Goal: Task Accomplishment & Management: Use online tool/utility

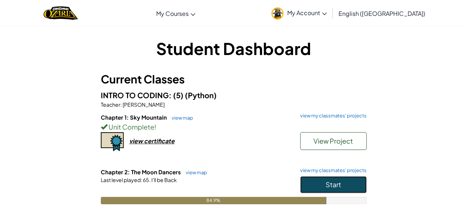
click at [331, 186] on span "Start" at bounding box center [332, 184] width 15 height 8
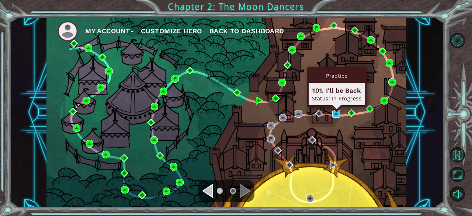
click at [339, 115] on img at bounding box center [335, 113] width 7 height 7
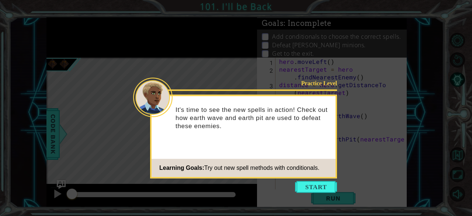
click at [317, 176] on footer "Learning Goals: Try out new spell methods with conditionals." at bounding box center [244, 168] width 184 height 18
click at [319, 186] on button "Start" at bounding box center [316, 187] width 42 height 12
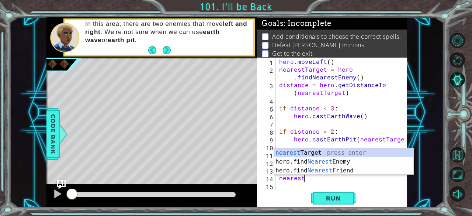
scroll to position [0, 1]
click at [313, 150] on div "nearest Target press enter hero.find Nearest Enemy press enter hero.find Neares…" at bounding box center [344, 170] width 140 height 44
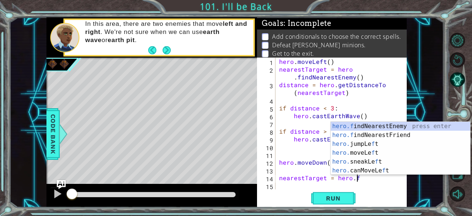
scroll to position [0, 4]
type textarea "nearestTarget = [DOMAIN_NAME]"
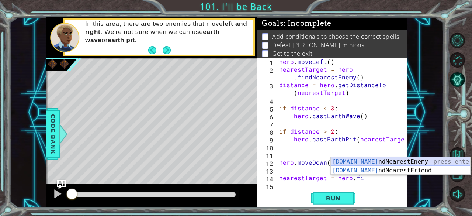
click at [386, 158] on div "[DOMAIN_NAME] ndNearestEnemy press enter [DOMAIN_NAME] ndNearestFriend press en…" at bounding box center [401, 174] width 140 height 35
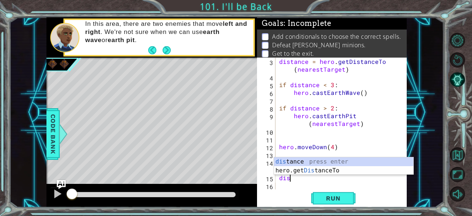
scroll to position [0, 0]
click at [331, 160] on div "dist ance press enter hero.get Dist anceTo press enter" at bounding box center [344, 174] width 140 height 35
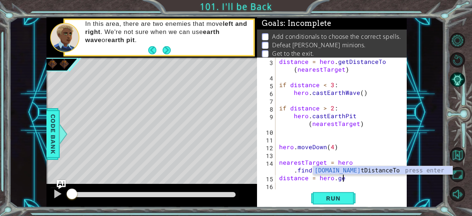
scroll to position [0, 4]
click at [348, 170] on div "hero.get DistanceTo press enter" at bounding box center [383, 179] width 140 height 27
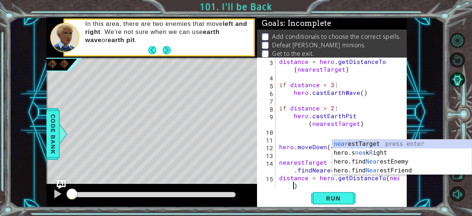
scroll to position [31, 0]
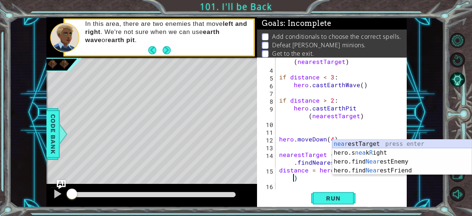
click at [364, 139] on div "near estTarget press enter hero.s nea k R ight press enter hero.find Near estEn…" at bounding box center [402, 165] width 140 height 53
type textarea "distance = hero.getDistanceTo(nearestTarget)"
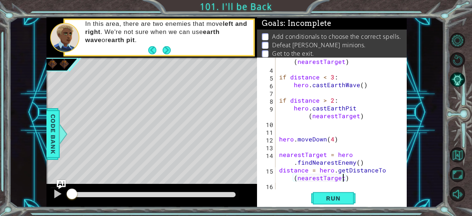
click at [285, 186] on div "distance = hero . getDistanceTo ( nearestTarget ) if distance < 3 : hero . cast…" at bounding box center [341, 127] width 126 height 155
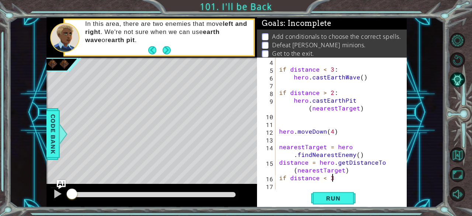
scroll to position [0, 3]
type textarea "if distance < 3:"
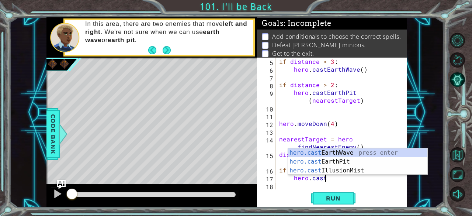
type textarea "hero.cast"
click at [339, 149] on div "hero.cast EarthWave press enter hero.cast EarthPit press enter hero.cast Illusi…" at bounding box center [358, 170] width 140 height 44
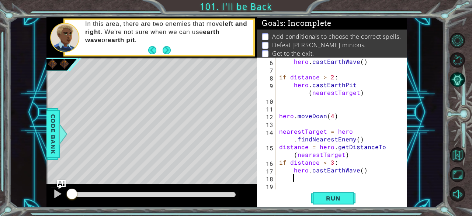
scroll to position [54, 0]
click at [300, 188] on div "hero . castEarthWave ( ) if distance > 2 : hero . [GEOGRAPHIC_DATA] ( nearestTa…" at bounding box center [341, 131] width 126 height 147
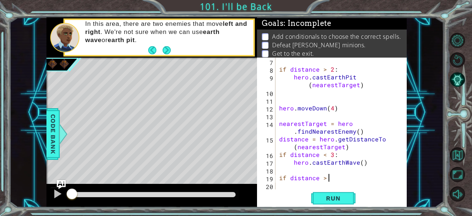
scroll to position [0, 3]
type textarea "if distance > 2:"
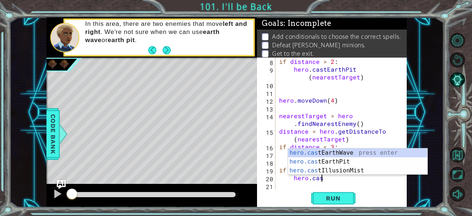
scroll to position [0, 2]
click at [342, 163] on div "hero.cast EarthWave press enter hero.cast EarthPit press enter hero.cast Illusi…" at bounding box center [358, 170] width 140 height 44
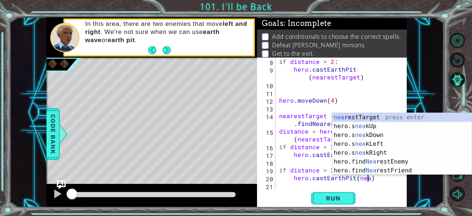
scroll to position [0, 5]
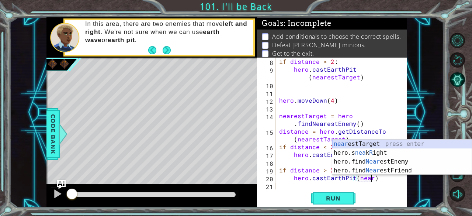
click at [369, 139] on div "near estTarget press enter hero.s nea k R ight press enter hero.find Near estEn…" at bounding box center [402, 165] width 140 height 53
type textarea "hero.castEarthPit(nearestTarget)"
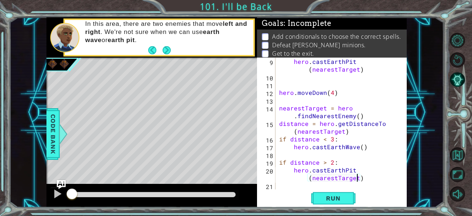
click at [291, 187] on div "hero . [GEOGRAPHIC_DATA] ( nearestTarget ) hero . moveDown ( 4 ) nearestTarget …" at bounding box center [341, 135] width 126 height 155
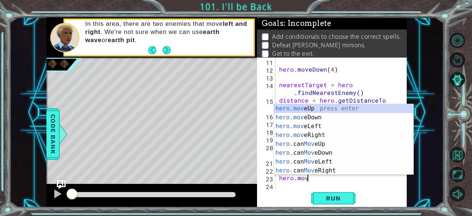
scroll to position [0, 1]
click at [312, 126] on div "hero.move Up press enter hero.move Down press enter hero.move Left press enter …" at bounding box center [344, 148] width 140 height 89
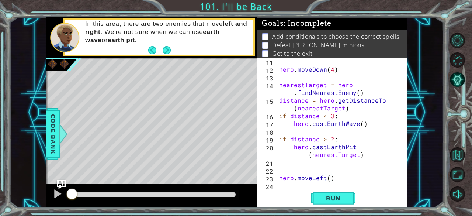
type textarea "hero.moveLeft(4)"
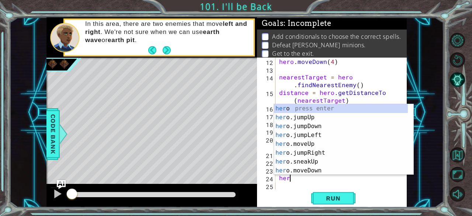
scroll to position [0, 0]
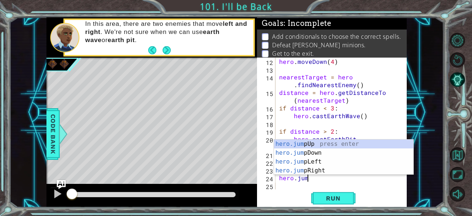
type textarea "hero.jump"
click at [320, 159] on div "hero.jump Up press enter hero.jump Down press enter hero.jump Left press enter …" at bounding box center [344, 165] width 140 height 53
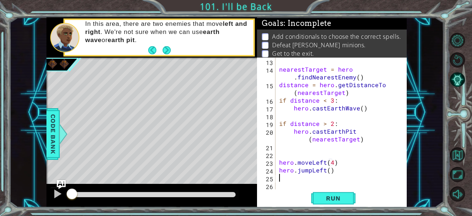
scroll to position [116, 0]
click at [338, 198] on span "Run" at bounding box center [333, 197] width 29 height 7
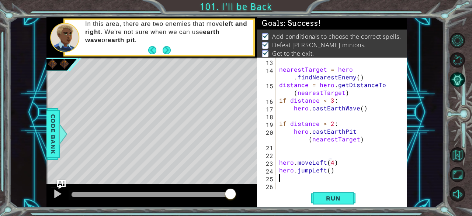
click at [231, 195] on div at bounding box center [154, 194] width 164 height 5
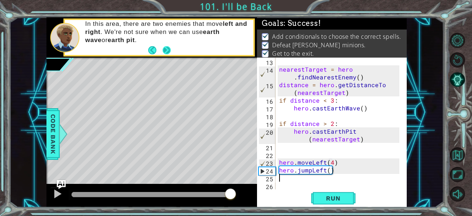
click at [166, 51] on button "Next" at bounding box center [166, 50] width 8 height 8
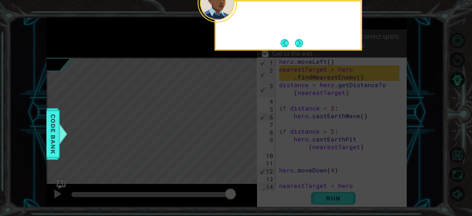
scroll to position [0, 0]
click at [304, 40] on button "Next" at bounding box center [299, 43] width 8 height 8
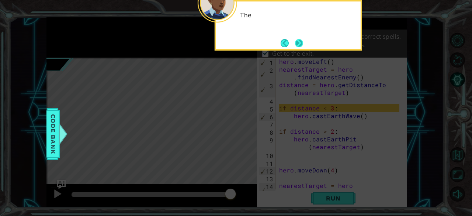
click at [301, 43] on button "Next" at bounding box center [298, 42] width 9 height 9
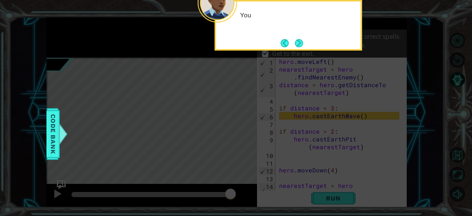
click at [301, 43] on button "Next" at bounding box center [299, 43] width 8 height 8
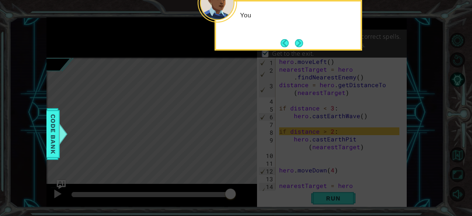
click at [301, 43] on button "Next" at bounding box center [299, 43] width 10 height 10
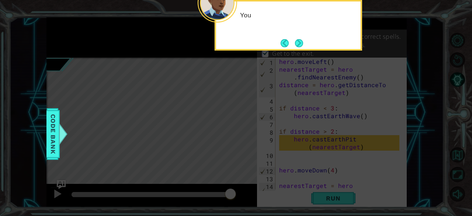
click at [301, 43] on button "Next" at bounding box center [299, 43] width 8 height 8
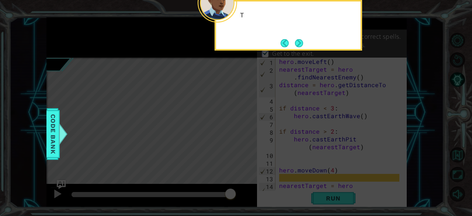
click at [301, 43] on button "Next" at bounding box center [299, 43] width 9 height 9
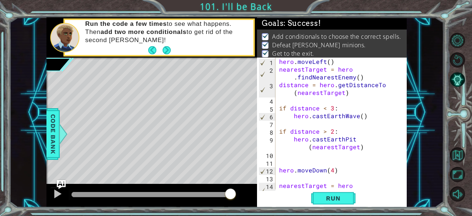
scroll to position [13, 0]
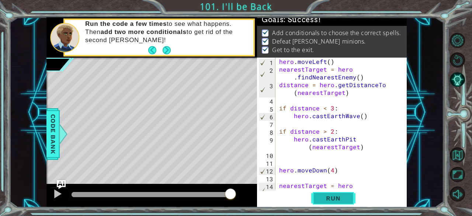
click at [331, 199] on span "Run" at bounding box center [333, 197] width 29 height 7
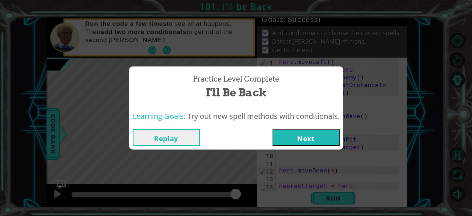
click at [314, 138] on button "Next" at bounding box center [306, 137] width 67 height 17
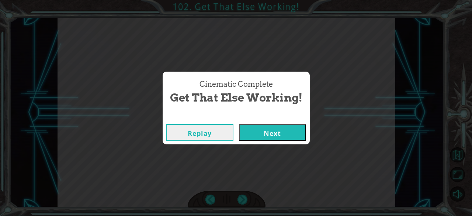
click at [280, 136] on button "Next" at bounding box center [272, 132] width 67 height 17
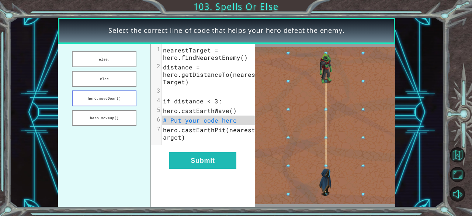
click at [125, 96] on button "hero.moveDown()" at bounding box center [104, 98] width 65 height 16
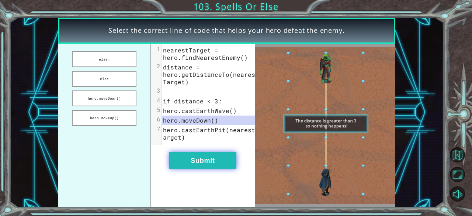
click at [192, 166] on button "Submit" at bounding box center [202, 160] width 67 height 17
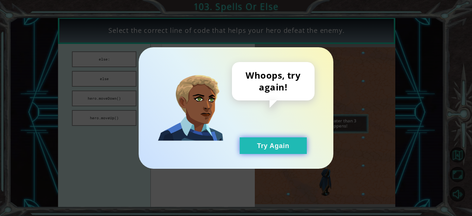
click at [246, 149] on button "Try Again" at bounding box center [273, 145] width 67 height 17
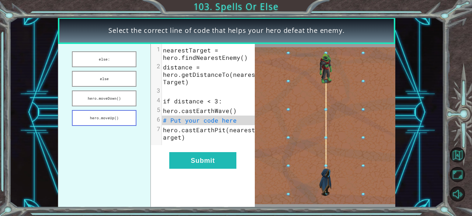
click at [114, 112] on button "hero.moveUp()" at bounding box center [104, 118] width 65 height 16
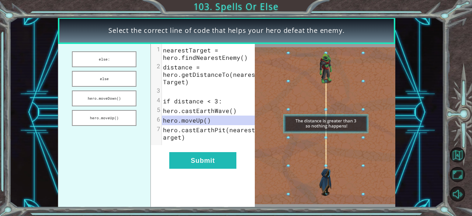
click at [173, 154] on div "xxxxxxxxxx 7 1 nearestTarget = hero.findNearestEnemy() 2 distance = hero.getDis…" at bounding box center [203, 125] width 104 height 163
click at [184, 165] on button "Submit" at bounding box center [202, 160] width 67 height 17
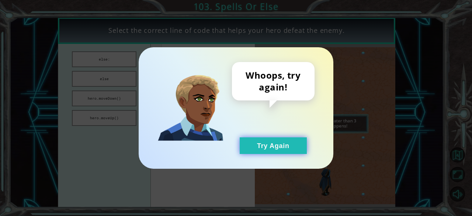
click at [266, 141] on button "Try Again" at bounding box center [273, 145] width 67 height 17
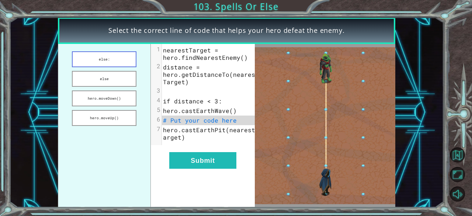
click at [114, 63] on button "else:" at bounding box center [104, 59] width 65 height 16
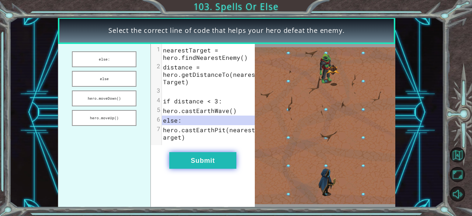
click at [194, 159] on button "Submit" at bounding box center [202, 160] width 67 height 17
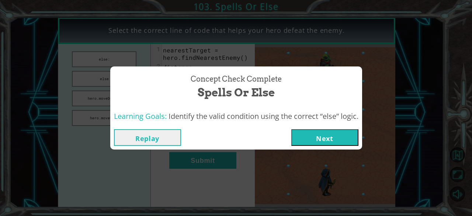
click at [311, 146] on div "Replay Next" at bounding box center [236, 137] width 252 height 24
click at [319, 128] on div "Replay Next" at bounding box center [236, 137] width 252 height 24
click at [320, 143] on button "Next" at bounding box center [324, 137] width 67 height 17
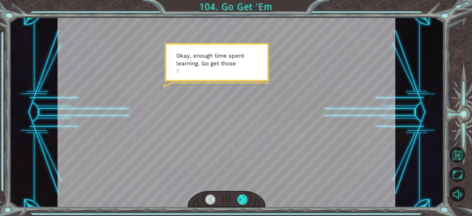
click at [241, 198] on div at bounding box center [243, 199] width 10 height 10
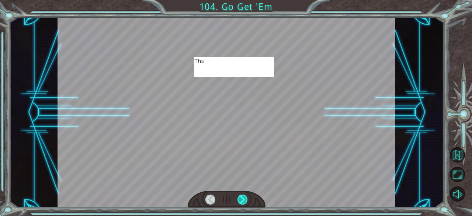
click at [241, 198] on div at bounding box center [243, 199] width 10 height 10
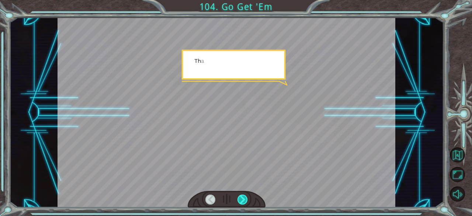
click at [241, 198] on div at bounding box center [243, 199] width 10 height 10
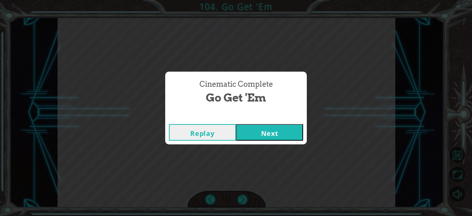
click at [252, 140] on button "Next" at bounding box center [269, 132] width 67 height 17
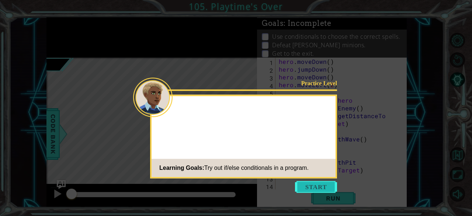
click at [314, 185] on button "Start" at bounding box center [316, 187] width 42 height 12
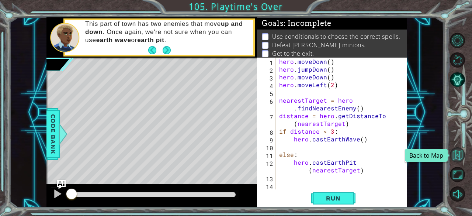
click at [461, 152] on button "Back to Map" at bounding box center [457, 154] width 15 height 15
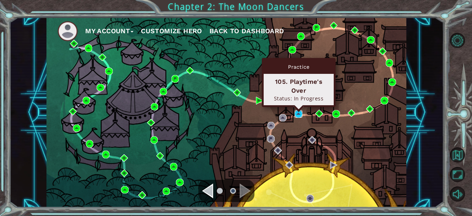
click at [300, 111] on img at bounding box center [298, 113] width 7 height 7
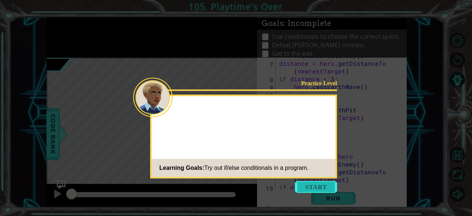
scroll to position [100, 0]
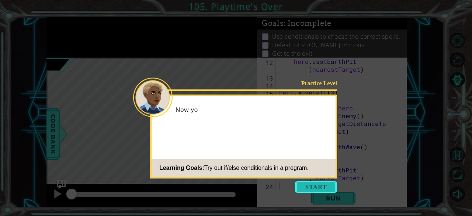
click at [316, 183] on button "Start" at bounding box center [316, 187] width 42 height 12
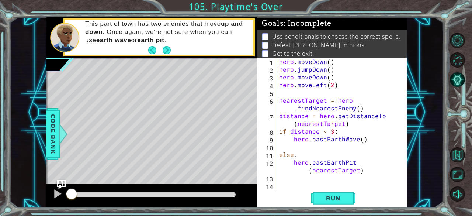
click at [291, 187] on div "hero . moveDown ( ) hero . jumpDown ( ) hero . moveDown ( ) hero . moveLeft ( 2…" at bounding box center [341, 131] width 126 height 147
drag, startPoint x: 291, startPoint y: 187, endPoint x: 266, endPoint y: 202, distance: 29.1
click at [266, 202] on div "1 2 3 4 5 6 7 8 9 10 11 12 13 14 15 hero . moveDown ( ) hero . jumpDown ( ) her…" at bounding box center [332, 132] width 150 height 149
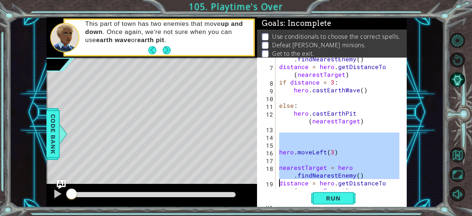
scroll to position [49, 0]
click at [280, 110] on div "nearestTarget = hero . findNearestEnemy ( ) distance = hero . getDistanceTo ( n…" at bounding box center [341, 128] width 126 height 163
type textarea "hero.castEarthPit(nearestTarget)"
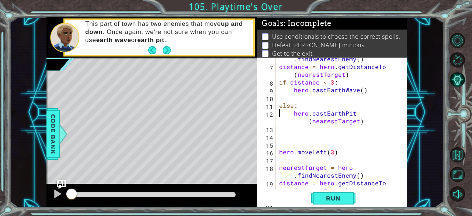
scroll to position [49, 0]
click at [344, 203] on button "Run" at bounding box center [333, 198] width 44 height 15
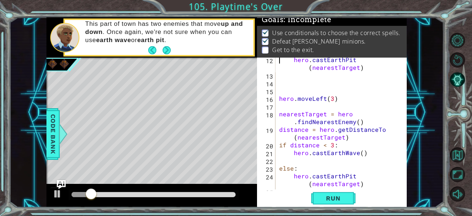
scroll to position [108, 0]
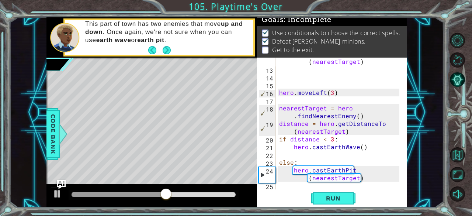
click at [304, 186] on div "hero . [GEOGRAPHIC_DATA] ( nearestTarget ) hero . moveLeft ( 3 ) nearestTarget …" at bounding box center [341, 127] width 126 height 155
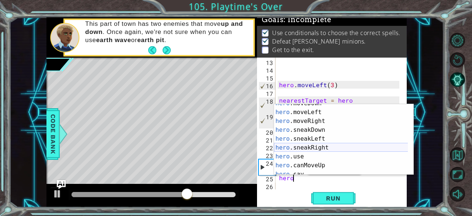
scroll to position [66, 0]
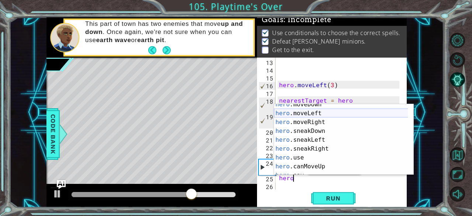
click at [317, 113] on div "hero .moveDown press enter hero .moveLeft press enter hero .moveRight press ent…" at bounding box center [341, 144] width 134 height 89
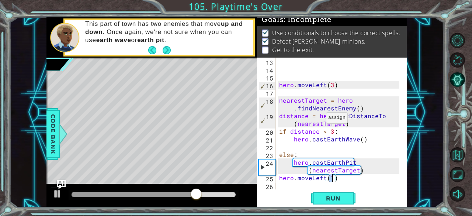
type textarea "hero.moveLeft()"
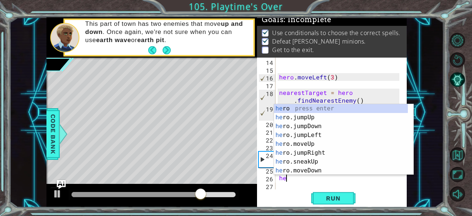
scroll to position [0, 0]
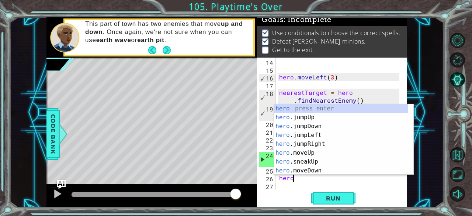
click at [293, 202] on div "Run" at bounding box center [334, 198] width 150 height 15
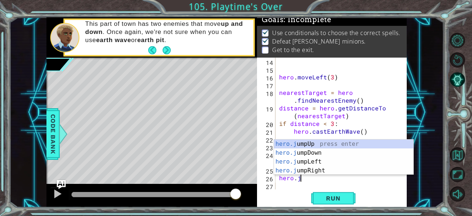
type textarea "hero.ju"
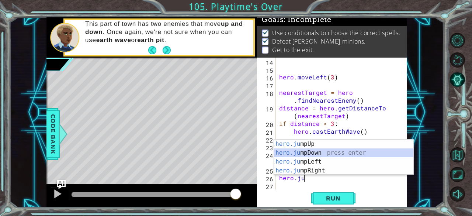
click at [322, 156] on div "hero.ju mpUp press enter hero.ju mpDown press enter hero.[PERSON_NAME] mpLeft p…" at bounding box center [344, 165] width 140 height 53
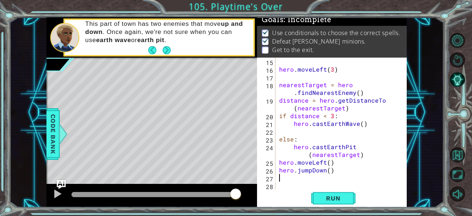
scroll to position [131, 0]
click at [335, 200] on span "Run" at bounding box center [333, 197] width 29 height 7
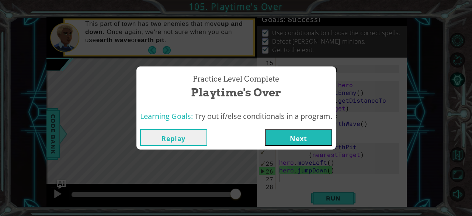
click at [283, 135] on button "Next" at bounding box center [298, 137] width 67 height 17
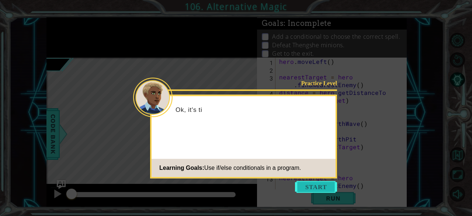
scroll to position [23, 0]
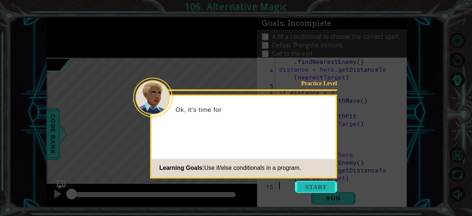
click at [316, 184] on button "Start" at bounding box center [316, 187] width 42 height 12
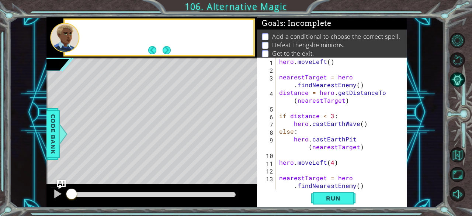
scroll to position [0, 0]
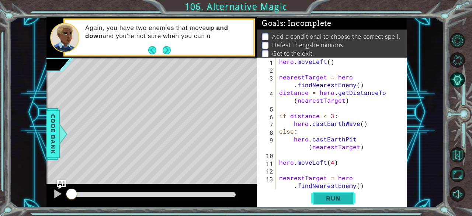
click at [328, 199] on span "Run" at bounding box center [333, 197] width 29 height 7
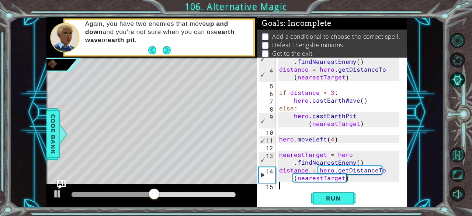
scroll to position [23, 0]
click at [347, 197] on span "Run" at bounding box center [333, 197] width 29 height 7
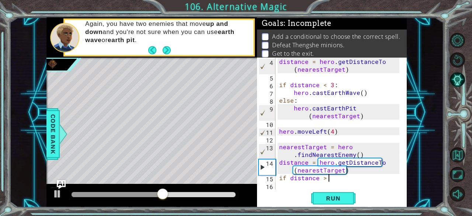
scroll to position [0, 3]
type textarea "if distance > 2:"
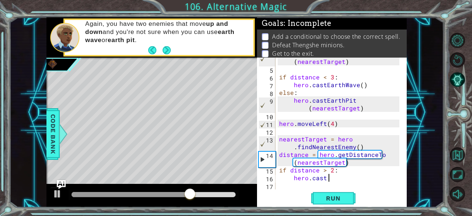
scroll to position [0, 2]
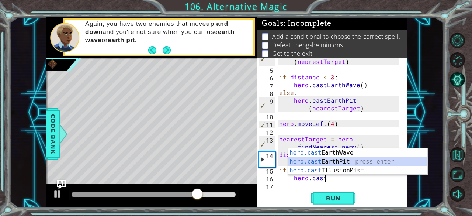
click at [330, 159] on div "hero.cast EarthWave press enter hero.cast EarthPit press enter hero.cast Illusi…" at bounding box center [358, 170] width 140 height 44
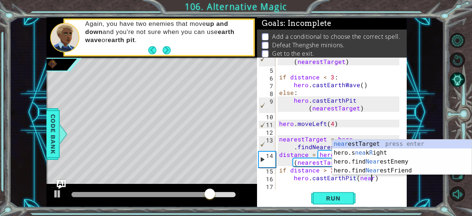
scroll to position [0, 5]
click at [353, 142] on div "near estTarget press enter hero.s nea k R ight press enter hero.find Near estEn…" at bounding box center [402, 165] width 140 height 53
type textarea "hero.castEarthPit(nearestTarget)"
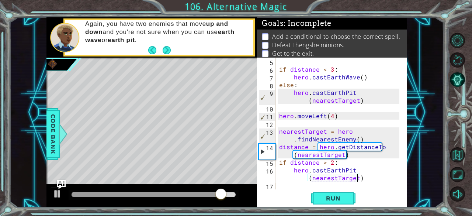
click at [297, 188] on div "if distance < 3 : hero . castEarthWave ( ) else : hero . [GEOGRAPHIC_DATA] ( ne…" at bounding box center [341, 131] width 126 height 147
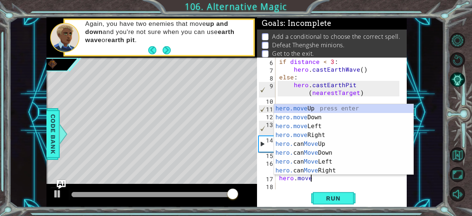
scroll to position [0, 1]
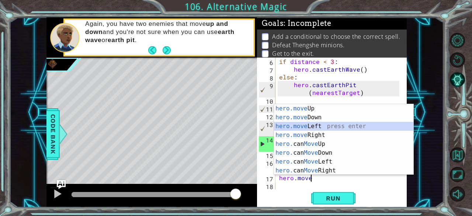
click at [325, 127] on div "hero.move Up press enter hero.move Down press enter hero.move Left press enter …" at bounding box center [344, 148] width 140 height 89
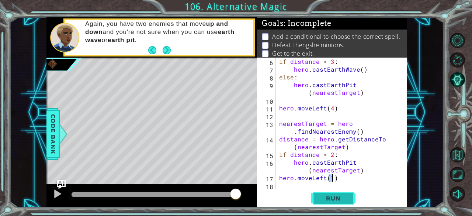
type textarea "hero.moveLeft(1)"
click at [323, 198] on span "Run" at bounding box center [333, 197] width 29 height 7
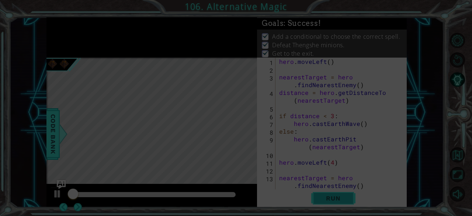
scroll to position [0, 0]
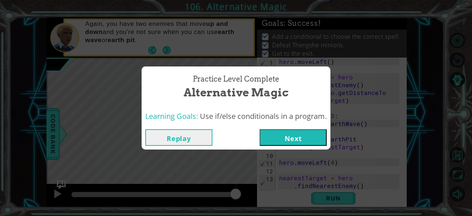
click at [301, 131] on button "Next" at bounding box center [293, 137] width 67 height 17
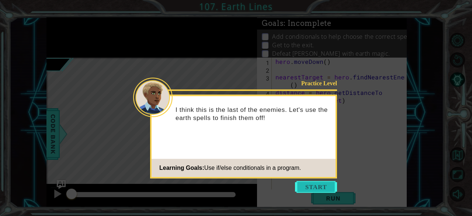
click at [318, 183] on button "Start" at bounding box center [316, 187] width 42 height 12
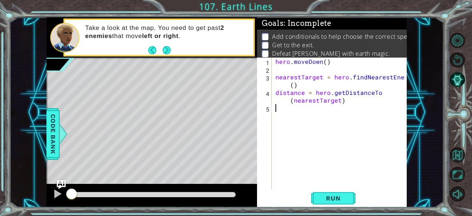
click at [318, 183] on div "hero . [GEOGRAPHIC_DATA] ( ) nearestTarget = hero . findNearestEnemy ( ) distan…" at bounding box center [341, 131] width 135 height 147
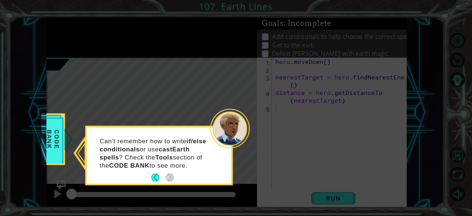
click at [217, 69] on icon at bounding box center [236, 108] width 472 height 216
click at [61, 118] on span "Code Bank" at bounding box center [53, 139] width 19 height 42
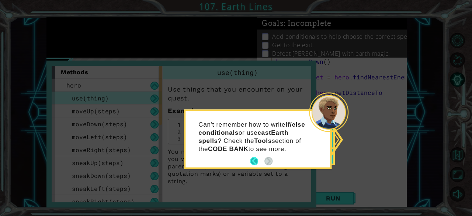
click at [253, 165] on button "Back" at bounding box center [257, 161] width 14 height 8
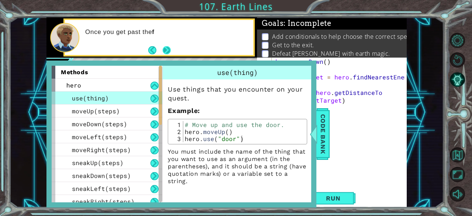
click at [170, 51] on button "Next" at bounding box center [166, 50] width 8 height 8
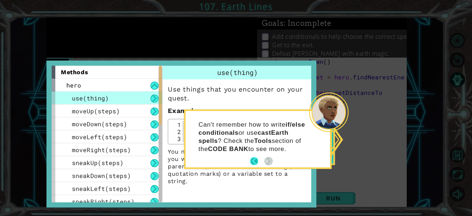
click at [259, 159] on button "Back" at bounding box center [257, 161] width 14 height 8
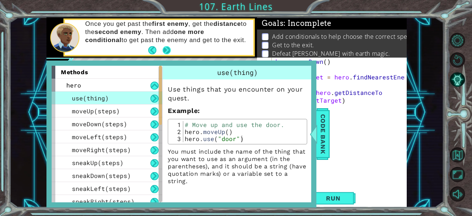
click at [165, 50] on button "Next" at bounding box center [166, 50] width 8 height 8
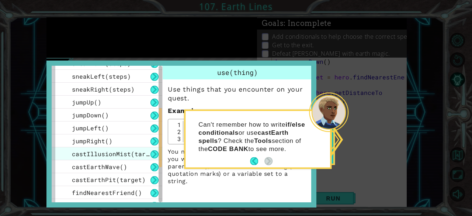
scroll to position [225, 0]
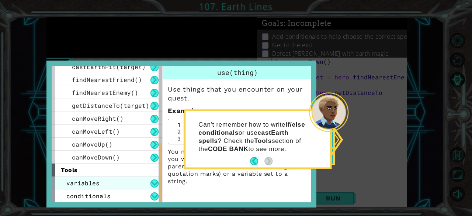
click at [116, 184] on div "variables" at bounding box center [107, 182] width 111 height 13
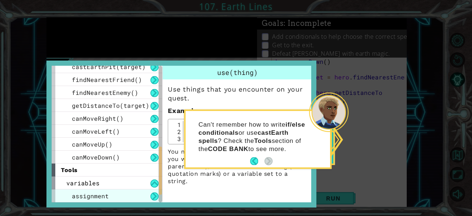
click at [119, 193] on div "assignment" at bounding box center [107, 195] width 111 height 13
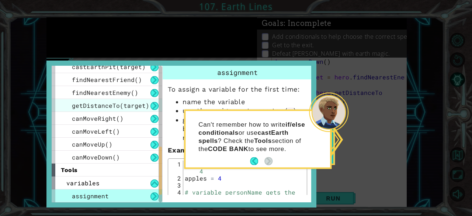
click at [137, 100] on div "getDistanceTo(target)" at bounding box center [107, 105] width 111 height 13
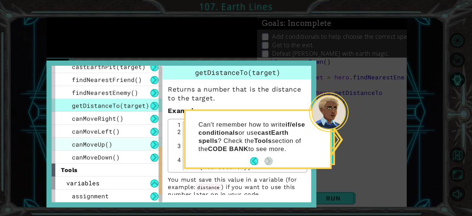
click at [124, 145] on div "canMoveUp()" at bounding box center [107, 144] width 111 height 13
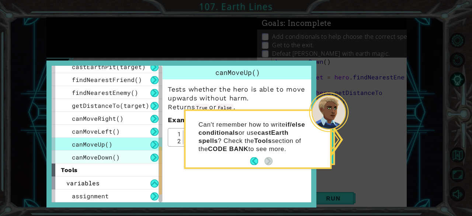
click at [124, 152] on div "canMoveDown()" at bounding box center [107, 157] width 111 height 13
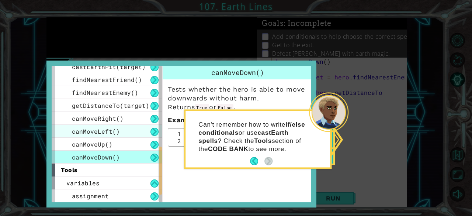
click at [120, 136] on div "canMoveLeft()" at bounding box center [107, 131] width 111 height 13
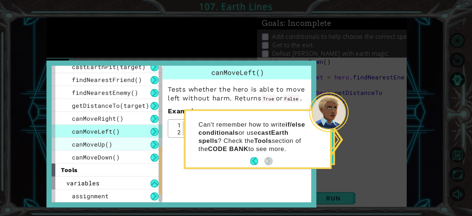
click at [112, 144] on div "canMoveUp()" at bounding box center [107, 144] width 111 height 13
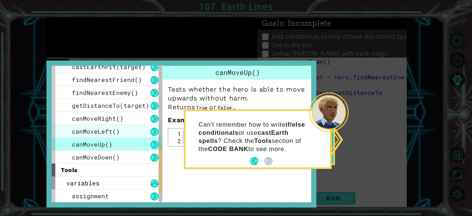
click at [107, 137] on div "canMoveLeft()" at bounding box center [107, 131] width 111 height 13
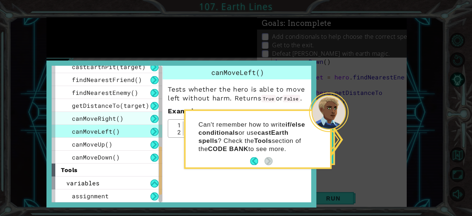
click at [104, 118] on span "canMoveRight()" at bounding box center [98, 118] width 52 height 8
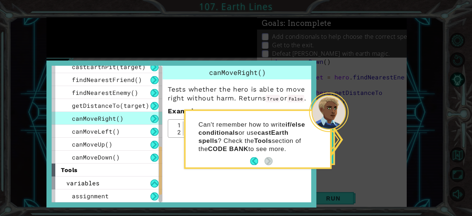
scroll to position [251, 0]
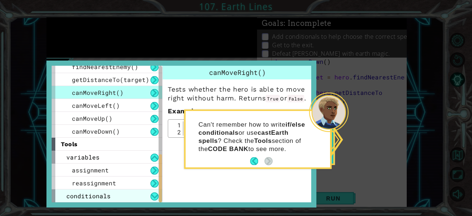
click at [111, 196] on div "conditionals" at bounding box center [107, 195] width 111 height 13
click at [122, 201] on div "conditionals" at bounding box center [107, 195] width 111 height 13
click at [150, 198] on div "conditionals" at bounding box center [107, 195] width 111 height 13
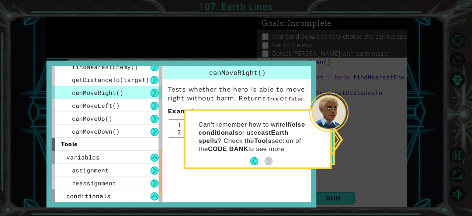
click at [268, 54] on icon at bounding box center [236, 108] width 472 height 216
click at [259, 159] on button "Back" at bounding box center [257, 161] width 14 height 8
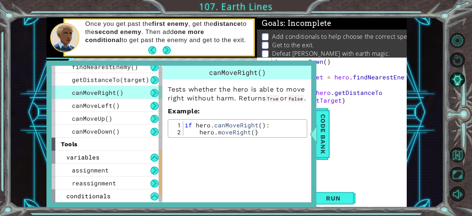
click at [259, 159] on div "canMoveRight() Tests whether the hero is able to move right without harm. Retur…" at bounding box center [238, 134] width 152 height 137
click at [324, 139] on span "Code Bank" at bounding box center [323, 133] width 12 height 45
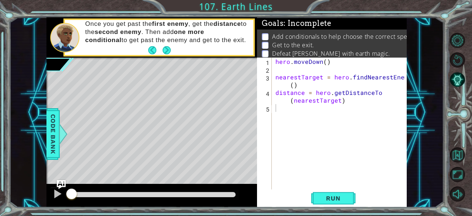
click at [308, 106] on div "hero . [GEOGRAPHIC_DATA] ( ) nearestTarget = hero . findNearestEnemy ( ) distan…" at bounding box center [341, 131] width 135 height 147
type textarea "if distance < 3:"
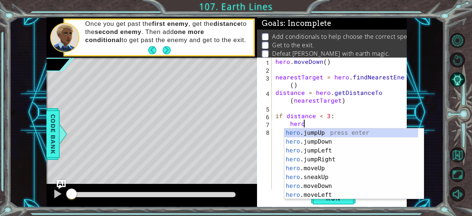
scroll to position [0, 1]
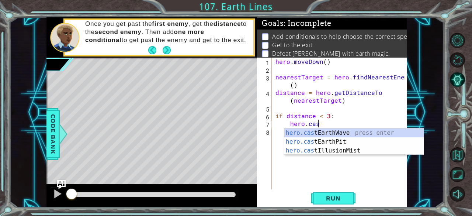
type textarea "hero.cast"
click at [351, 136] on div "hero.cast EarthWave press enter hero.cast EarthPit press enter hero.cast Illusi…" at bounding box center [354, 150] width 140 height 44
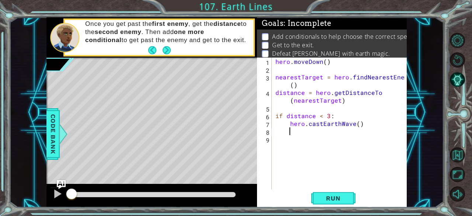
click at [323, 144] on div "hero . [GEOGRAPHIC_DATA] ( ) nearestTarget = hero . findNearestEnemy ( ) distan…" at bounding box center [341, 131] width 135 height 147
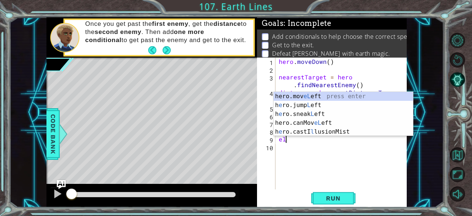
scroll to position [0, 0]
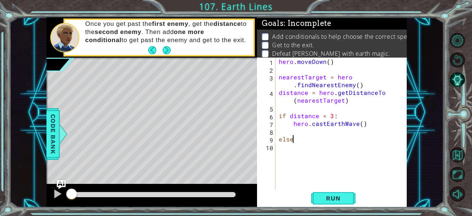
type textarea "else:"
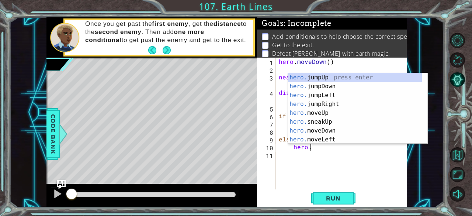
scroll to position [0, 1]
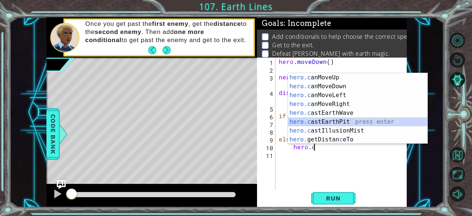
click at [350, 120] on div "hero.c anMoveUp press enter hero.c anMoveDown press enter hero.c anMoveLeft pre…" at bounding box center [358, 117] width 140 height 89
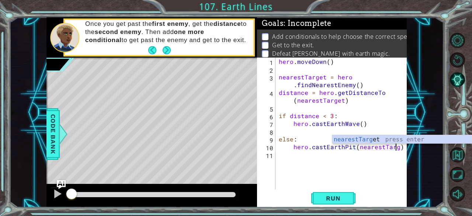
scroll to position [0, 7]
type textarea "hero.castEarthPit(nearestTarget)"
click at [373, 138] on div "nearestTarget press enter" at bounding box center [402, 148] width 140 height 27
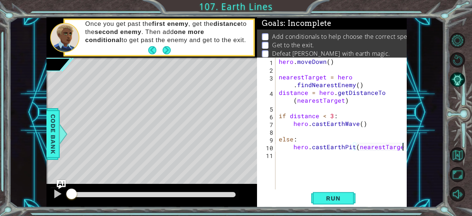
click at [341, 158] on div "hero . [GEOGRAPHIC_DATA] ( ) nearestTarget = hero . findNearestEnemy ( ) distan…" at bounding box center [343, 131] width 132 height 147
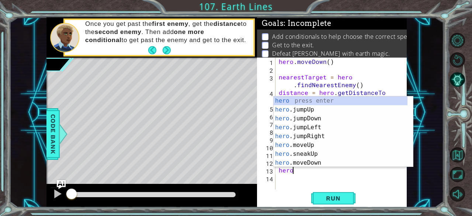
scroll to position [0, 1]
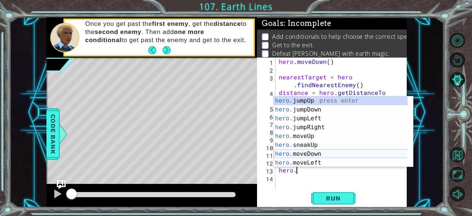
click at [308, 156] on div "hero. jumpUp press enter hero. jumpDown press enter hero. jumpLeft press enter …" at bounding box center [341, 140] width 134 height 89
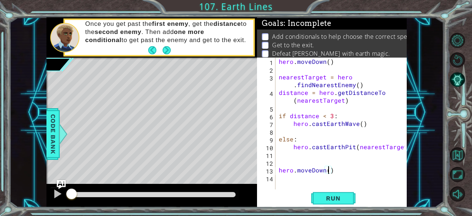
type textarea "hero.moveDown(4)"
click at [288, 180] on div "hero . [GEOGRAPHIC_DATA] ( ) nearestTarget = hero . findNearestEnemy ( ) distan…" at bounding box center [343, 131] width 132 height 147
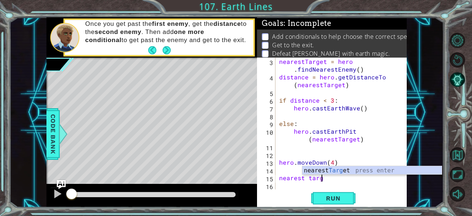
scroll to position [0, 3]
click at [332, 170] on div "nearest Target press enter" at bounding box center [373, 179] width 140 height 27
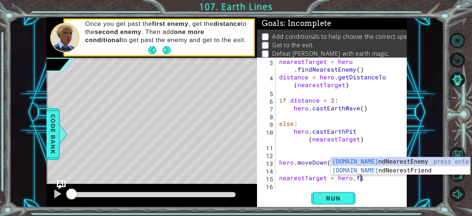
scroll to position [0, 5]
type textarea "nearestTarget = hero.find"
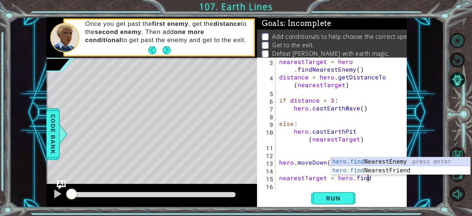
click at [396, 159] on div "hero.find NearestEnemy press enter hero.find NearestFriend press enter" at bounding box center [401, 174] width 140 height 35
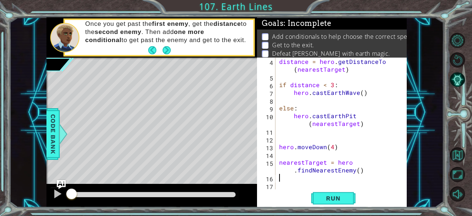
scroll to position [31, 0]
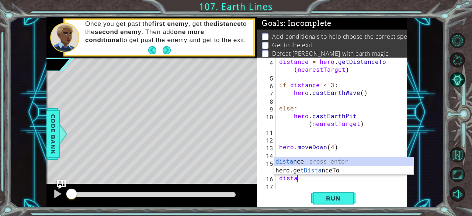
type textarea "distanc"
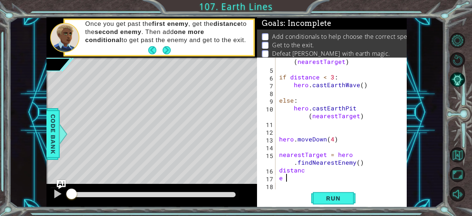
scroll to position [0, 0]
type textarea "e"
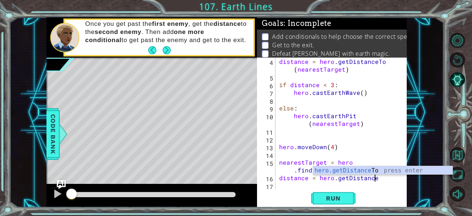
scroll to position [0, 5]
click at [337, 172] on div "hero.getDistance To press enter" at bounding box center [383, 179] width 140 height 27
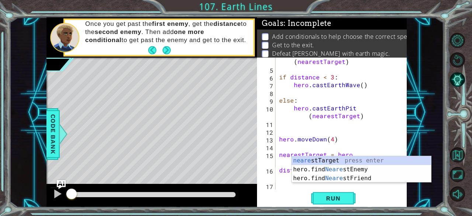
scroll to position [38, 0]
click at [323, 162] on div "neare stTarget press enter hero.find Neare stEnemy press enter hero.find Neare …" at bounding box center [362, 178] width 140 height 44
type textarea "distance = hero.getDistanceTo(nearestTarget)"
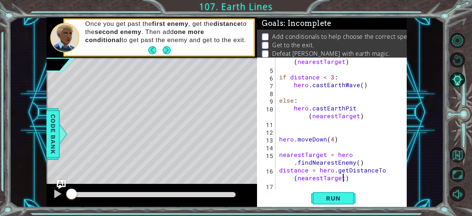
click at [286, 186] on div "distance = hero . getDistanceTo ( nearestTarget ) if distance < 3 : hero . cast…" at bounding box center [341, 127] width 126 height 155
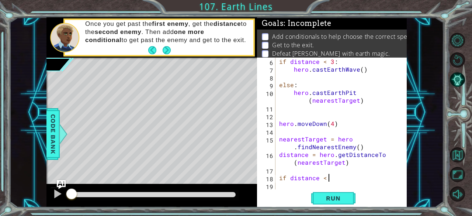
scroll to position [0, 3]
type textarea "if distance < 3:"
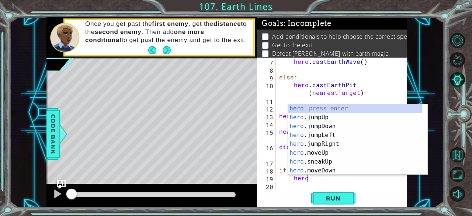
scroll to position [0, 1]
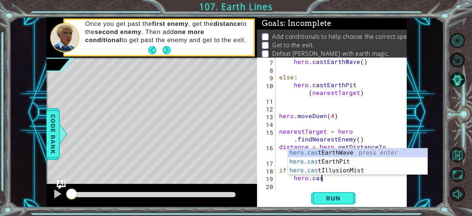
type textarea "hero.cast"
click at [339, 150] on div "hero.cast EarthWave press enter hero.cast EarthPit press enter hero.cast Illusi…" at bounding box center [358, 170] width 140 height 44
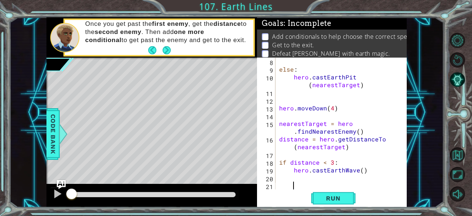
scroll to position [77, 0]
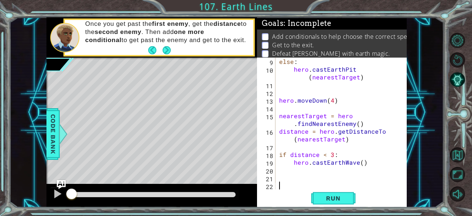
click at [281, 183] on div "else : hero . [GEOGRAPHIC_DATA] ( nearestTarget ) hero . moveDown ( 4 ) nearest…" at bounding box center [341, 131] width 126 height 147
click at [290, 179] on div "else : hero . [GEOGRAPHIC_DATA] ( nearestTarget ) hero . moveDown ( 4 ) nearest…" at bounding box center [341, 131] width 126 height 147
click at [276, 177] on div "9 10 11 12 13 14 15 16 17 18 19 20 21 22 else : hero . [GEOGRAPHIC_DATA] ( near…" at bounding box center [331, 124] width 148 height 132
click at [278, 178] on div "else : hero . [GEOGRAPHIC_DATA] ( nearestTarget ) hero . moveDown ( 4 ) nearest…" at bounding box center [341, 131] width 126 height 147
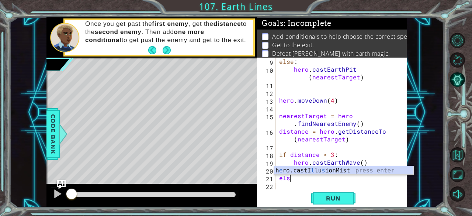
scroll to position [0, 1]
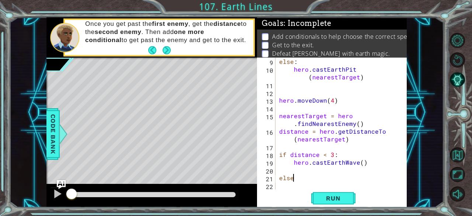
type textarea "else:"
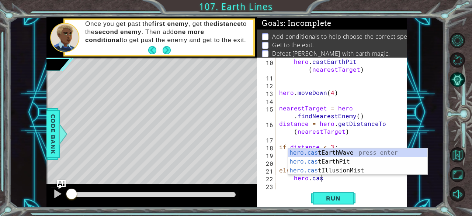
scroll to position [0, 2]
click at [364, 161] on div "hero.cast EarthWave press enter hero.cast EarthPit press enter hero.cast Illusi…" at bounding box center [358, 170] width 140 height 44
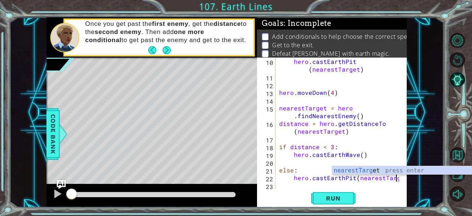
scroll to position [0, 7]
type textarea "hero.castEarthPit(nearestTarget)"
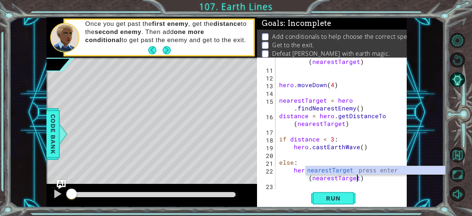
click at [292, 188] on div "hero . [GEOGRAPHIC_DATA] ( nearestTarget ) hero . moveDown ( 4 ) nearestTarget …" at bounding box center [341, 127] width 126 height 155
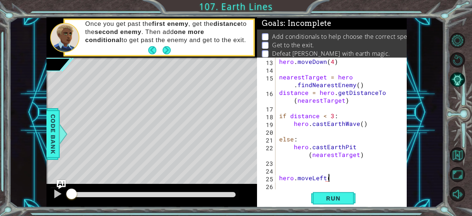
scroll to position [0, 3]
type textarea "hero.moveLeft(5)"
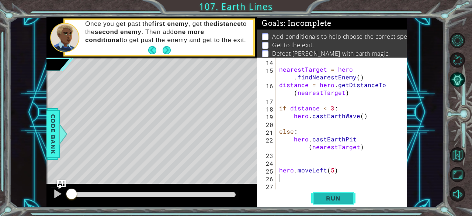
click at [329, 193] on button "Run" at bounding box center [333, 198] width 44 height 15
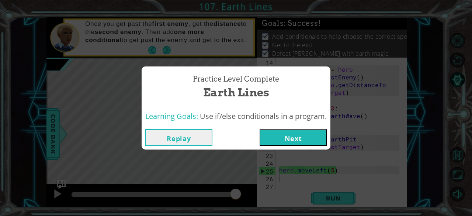
click at [298, 136] on button "Next" at bounding box center [293, 137] width 67 height 17
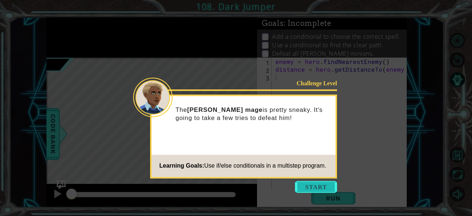
click at [329, 184] on button "Start" at bounding box center [316, 187] width 42 height 12
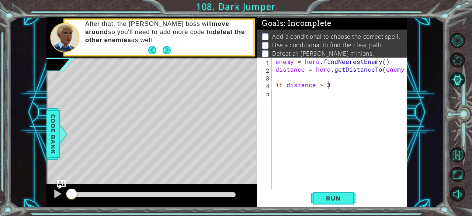
scroll to position [0, 3]
type textarea "if distance > 3:"
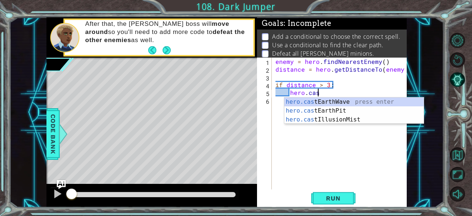
scroll to position [0, 2]
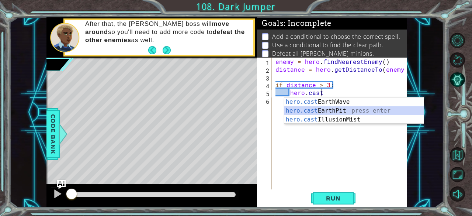
click at [335, 110] on div "hero.cast EarthWave press enter hero.cast EarthPit press enter hero.cast Illusi…" at bounding box center [354, 119] width 140 height 44
type textarea "hero.castEarthPit(enemy)"
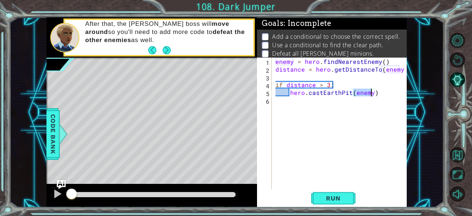
click at [326, 99] on div "enemy = hero . findNearestEnemy ( ) distance = hero . getDistanceTo ( enemy ) i…" at bounding box center [341, 131] width 135 height 147
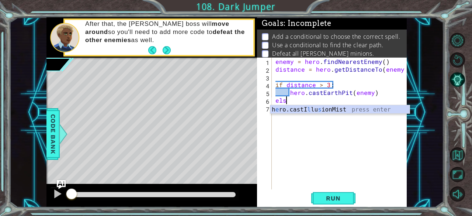
scroll to position [0, 0]
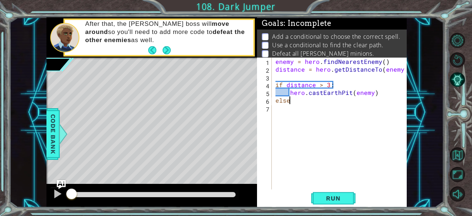
type textarea "else:"
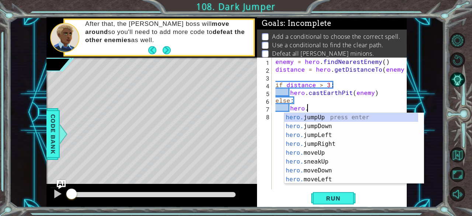
scroll to position [0, 1]
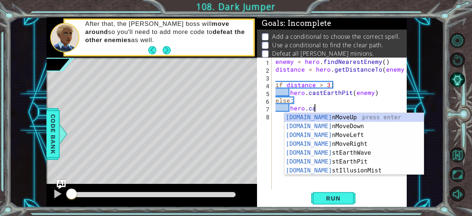
type textarea "hero.cast"
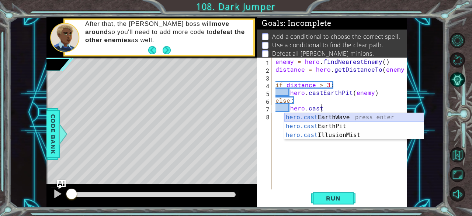
click at [345, 115] on div "hero.cast EarthWave press enter hero.cast EarthPit press enter hero.cast Illusi…" at bounding box center [354, 135] width 140 height 44
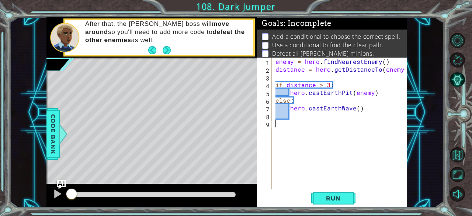
click at [331, 126] on div "enemy = hero . findNearestEnemy ( ) distance = hero . getDistanceTo ( enemy ) i…" at bounding box center [341, 131] width 135 height 147
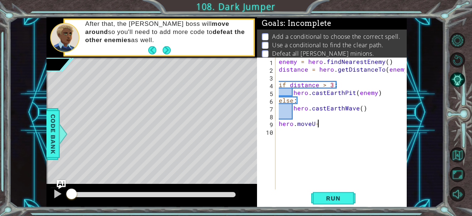
scroll to position [0, 2]
type textarea "hero.moveUp(2)"
click at [310, 133] on div "enemy = hero . findNearestEnemy ( ) distance = hero . getDistanceTo ( enemy ) i…" at bounding box center [343, 131] width 132 height 147
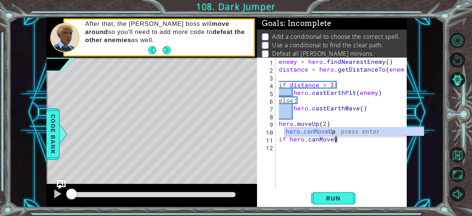
scroll to position [0, 3]
click at [310, 133] on div "hero.canMoveUp press enter" at bounding box center [354, 140] width 140 height 27
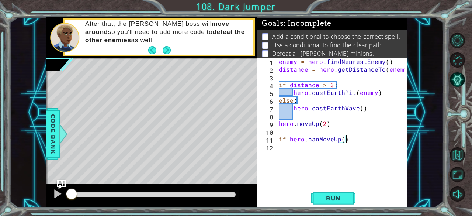
type textarea "if hero.canMoveUp()\"
type textarea "if hero.canMoveUp()"
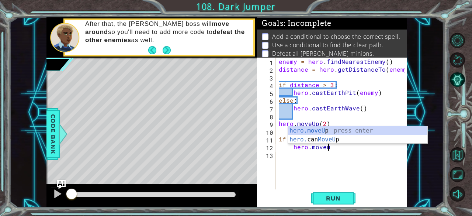
scroll to position [0, 3]
click at [338, 130] on div "hero.moveU p press enter hero. can MoveU p press enter" at bounding box center [358, 143] width 140 height 35
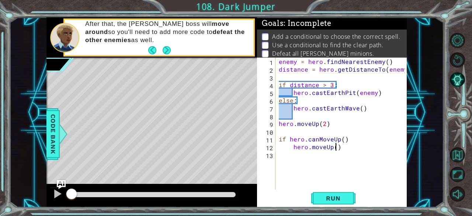
type textarea "hero.moveUp(2)"
click at [362, 144] on div "enemy = hero . findNearestEnemy ( ) distance = hero . getDistanceTo ( enemy ) i…" at bounding box center [343, 131] width 132 height 147
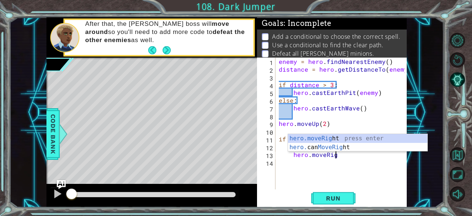
scroll to position [0, 3]
click at [353, 137] on div "hero.moveRight press enter hero. can MoveRight press enter" at bounding box center [358, 151] width 140 height 35
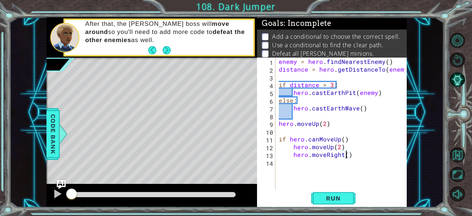
type textarea "hero.moveRight(2)"
click at [296, 166] on div "enemy = hero . findNearestEnemy ( ) distance = hero . getDistanceTo ( enemy ) i…" at bounding box center [343, 131] width 132 height 147
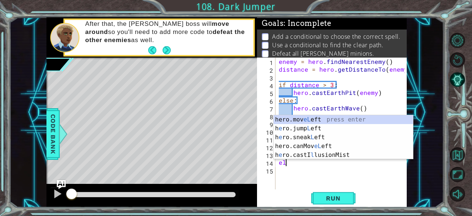
scroll to position [0, 0]
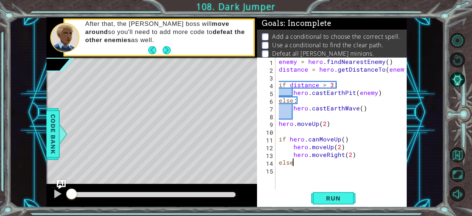
type textarea "else:"
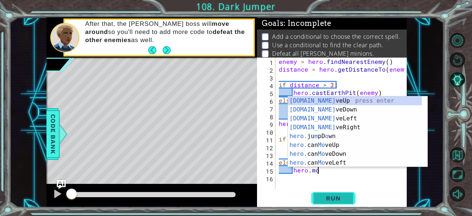
scroll to position [0, 2]
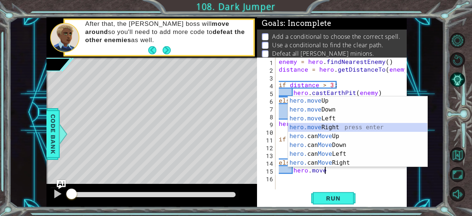
click at [338, 130] on div "hero.move Up press enter hero.move Down press enter hero.move Left press enter …" at bounding box center [358, 140] width 140 height 89
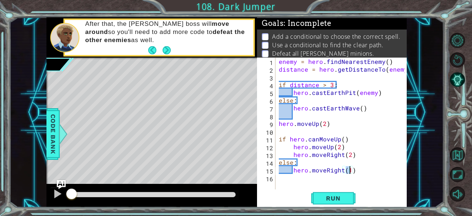
type textarea "hero.moveRight(2)"
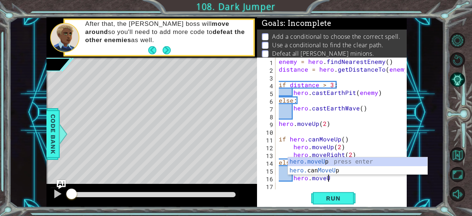
scroll to position [0, 3]
click at [337, 162] on div "hero.moveUp press enter hero. can MoveUp press enter" at bounding box center [358, 174] width 140 height 35
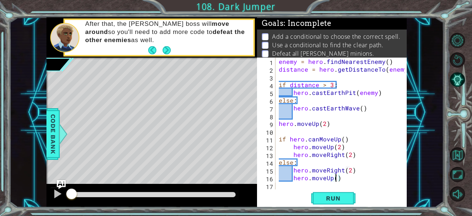
type textarea "hero.moveUp(2)"
click at [348, 178] on div "enemy = hero . findNearestEnemy ( ) distance = hero . getDistanceTo ( enemy ) i…" at bounding box center [343, 131] width 132 height 147
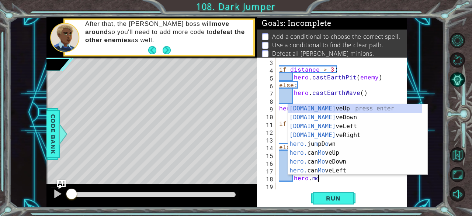
scroll to position [0, 2]
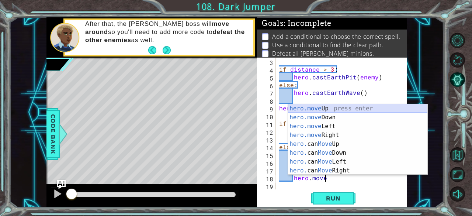
click at [319, 109] on div "hero.move Up press enter hero.move Down press enter hero.move Left press enter …" at bounding box center [358, 148] width 140 height 89
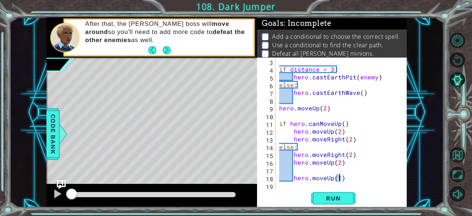
type textarea "hero.moveUp()"
click at [290, 183] on div "if distance > 3 : hero . castEarthPit ( enemy ) else : hero . castEarthWave ( )…" at bounding box center [341, 131] width 126 height 147
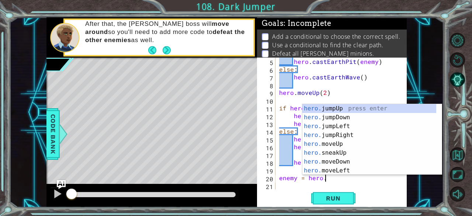
type textarea "enemy = [DOMAIN_NAME]"
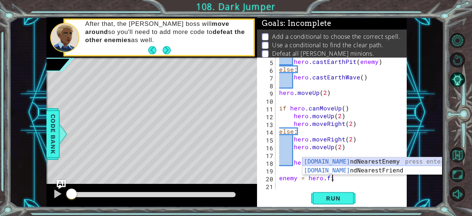
click at [383, 158] on div "[DOMAIN_NAME] ndNearestEnemy press enter [DOMAIN_NAME] ndNearestFriend press en…" at bounding box center [373, 174] width 140 height 35
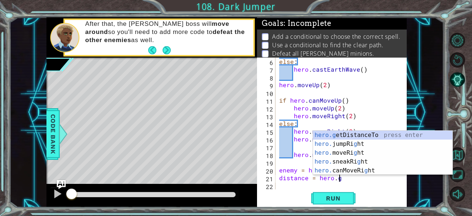
scroll to position [0, 4]
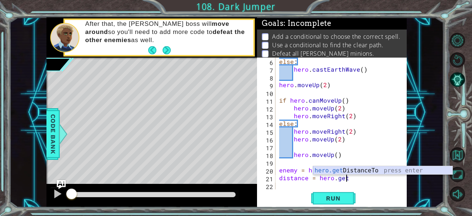
click at [387, 172] on div "hero.get DistanceTo press enter" at bounding box center [383, 179] width 140 height 27
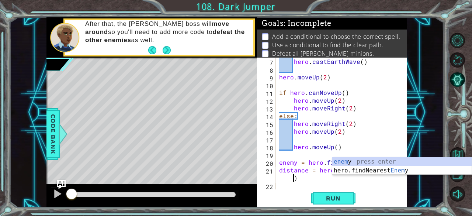
scroll to position [54, 0]
type textarea "distance = hero.getDistanceTo(enemy)"
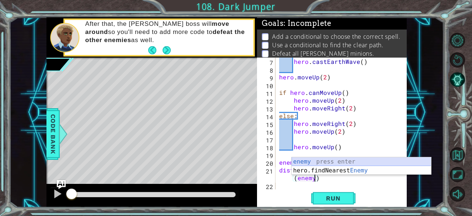
click at [320, 161] on div "enemy press enter hero.findNearest Enemy press enter" at bounding box center [362, 174] width 140 height 35
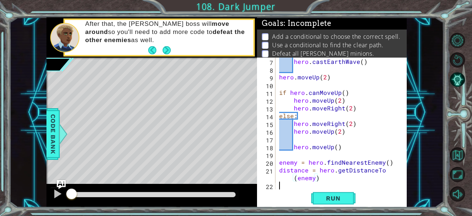
click at [291, 187] on div "hero . castEarthWave ( ) hero . moveUp ( 2 ) if hero . canMoveUp ( ) hero . mov…" at bounding box center [341, 131] width 126 height 147
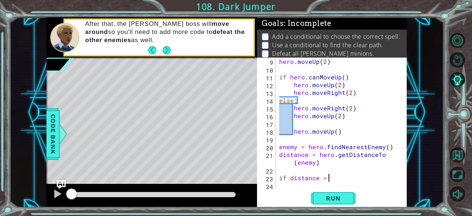
scroll to position [0, 3]
type textarea "if distance > 3:"
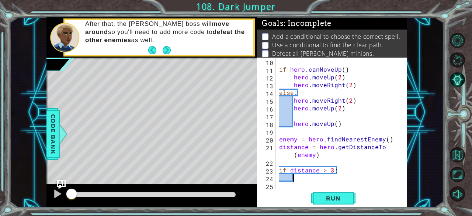
scroll to position [77, 0]
type textarea "e"
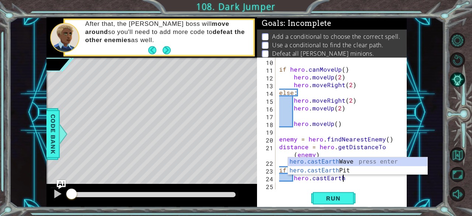
scroll to position [0, 4]
click at [332, 167] on div "hero.castEarth Wave press enter hero.castEarth Pit press enter" at bounding box center [358, 174] width 140 height 35
type textarea "hero.castEarthPit(enemy)"
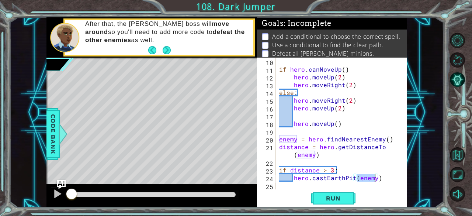
click at [390, 178] on div "if hero . canMoveUp ( ) hero . moveUp ( 2 ) hero . moveRight ( 2 ) else : hero …" at bounding box center [341, 131] width 126 height 147
click at [287, 185] on div "if hero . canMoveUp ( ) hero . moveUp ( 2 ) hero . moveRight ( 2 ) else : hero …" at bounding box center [341, 131] width 126 height 147
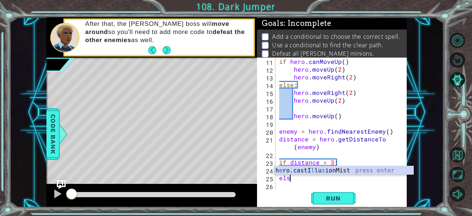
scroll to position [0, 0]
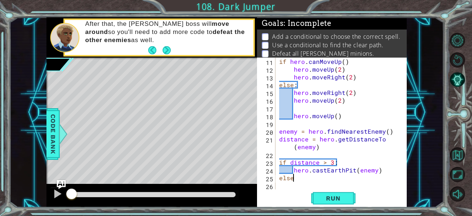
type textarea "else:"
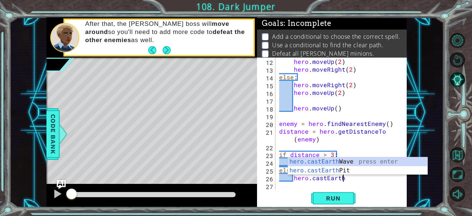
scroll to position [0, 4]
click at [345, 170] on div "hero.castEarth Wave press enter hero.castEarth Pit press enter" at bounding box center [358, 174] width 140 height 35
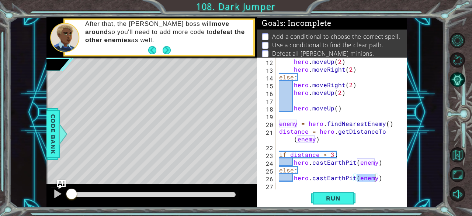
type textarea "hero.castEarthPit(enemy)"
click at [291, 190] on div "hero.[PERSON_NAME](enemy) 12 13 14 15 16 17 18 19 20 21 22 23 24 25 26 27 hero …" at bounding box center [332, 132] width 150 height 149
click at [287, 188] on div "hero . moveUp ( 2 ) hero . moveRight ( 2 ) else : hero . moveRight ( 2 ) hero .…" at bounding box center [341, 131] width 126 height 147
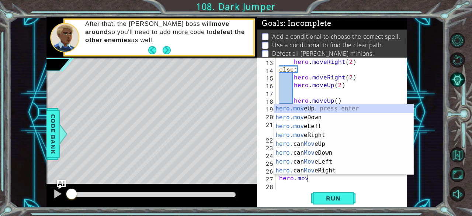
scroll to position [0, 1]
click at [324, 133] on div "hero.move Up press enter hero.move Down press enter hero.move Left press enter …" at bounding box center [344, 148] width 140 height 89
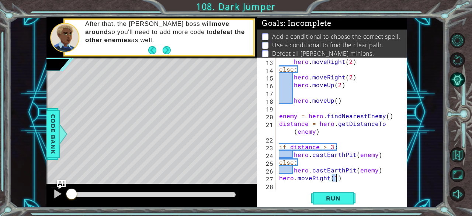
type textarea "hero.moveRight(4)"
click at [293, 188] on div "hero . moveRight ( 2 ) else : hero . moveRight ( 2 ) hero . moveUp ( 2 ) hero .…" at bounding box center [341, 131] width 126 height 147
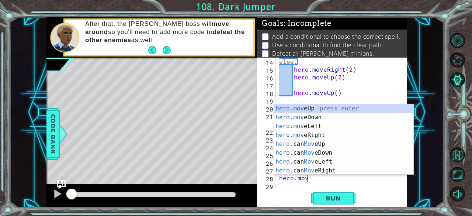
scroll to position [0, 1]
click at [321, 116] on div "hero.move Up press enter hero.move Down press enter hero.move Left press enter …" at bounding box center [344, 148] width 140 height 89
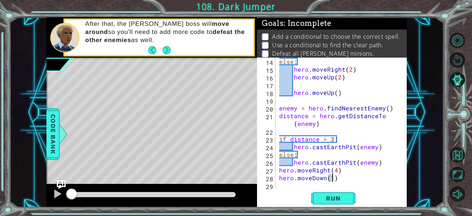
type textarea "hero.moveDown(2)"
click at [293, 185] on div "else : hero . moveRight ( 2 ) hero . moveUp ( 2 ) hero . moveUp ( ) enemy = her…" at bounding box center [341, 131] width 126 height 147
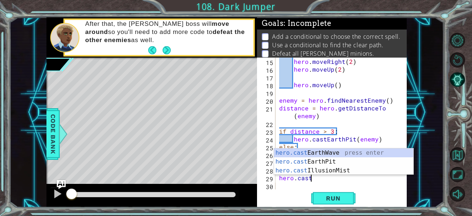
scroll to position [0, 1]
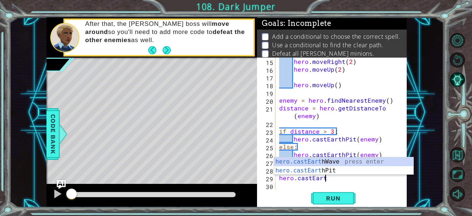
type textarea "hero.castEarth"
click at [345, 159] on div "hero.castEarth Wave press enter hero.castEarth Pit press enter" at bounding box center [344, 174] width 140 height 35
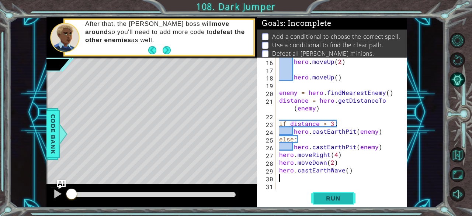
click at [341, 203] on button "Run" at bounding box center [333, 198] width 44 height 15
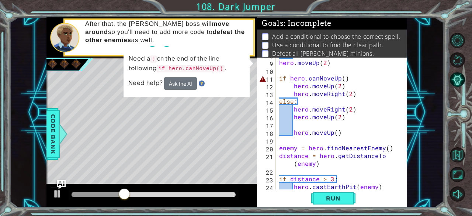
scroll to position [69, 0]
click at [349, 80] on div "hero . moveUp ( 2 ) if hero . canMoveUp ( ) hero . moveUp ( 2 ) hero . moveRigh…" at bounding box center [341, 124] width 126 height 147
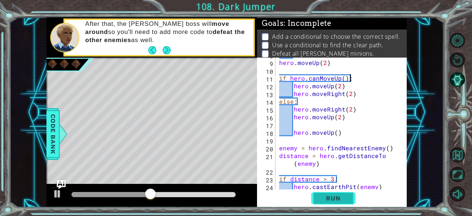
type textarea "if hero.canMoveUp():"
click at [334, 194] on span "Run" at bounding box center [333, 197] width 29 height 7
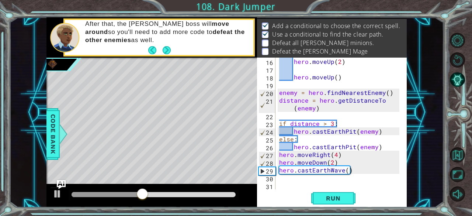
scroll to position [124, 0]
click at [168, 43] on p "After that, the [PERSON_NAME] boss will move around so you'll need to add more …" at bounding box center [166, 32] width 163 height 24
click at [168, 45] on footer at bounding box center [159, 50] width 23 height 11
click at [168, 51] on button "Next" at bounding box center [166, 50] width 11 height 11
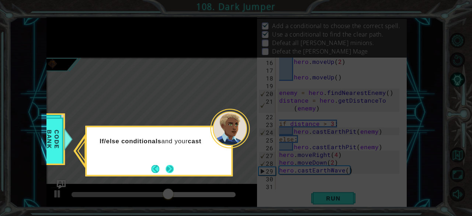
click at [174, 164] on button "Next" at bounding box center [169, 168] width 9 height 9
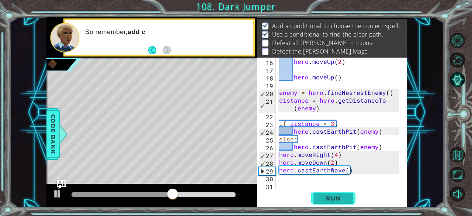
click at [322, 194] on button "Run" at bounding box center [333, 198] width 44 height 15
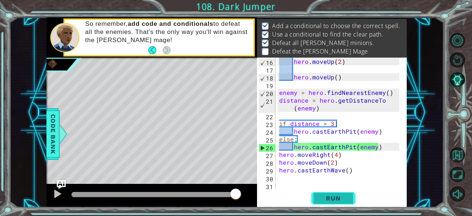
click at [322, 194] on button "Run" at bounding box center [333, 198] width 44 height 15
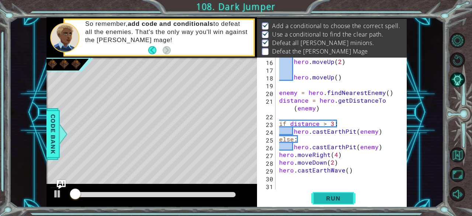
click at [322, 194] on button "Run" at bounding box center [333, 198] width 44 height 15
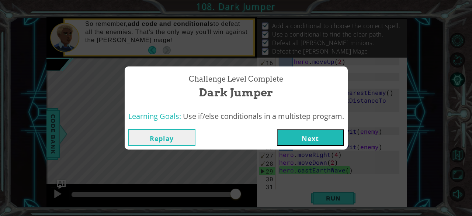
click at [313, 138] on button "Next" at bounding box center [310, 137] width 67 height 17
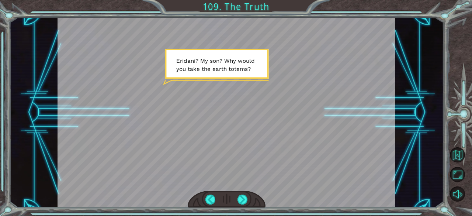
click at [342, 42] on div at bounding box center [227, 112] width 338 height 190
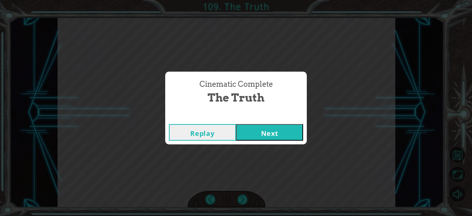
click at [258, 127] on button "Next" at bounding box center [269, 132] width 67 height 17
click at [267, 136] on button "Next" at bounding box center [269, 132] width 67 height 17
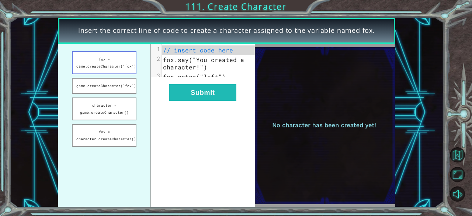
click at [113, 63] on button "fox = game.createCharacter("fox")" at bounding box center [104, 62] width 65 height 23
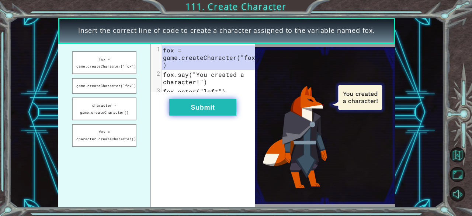
click at [196, 111] on button "Submit" at bounding box center [202, 107] width 67 height 17
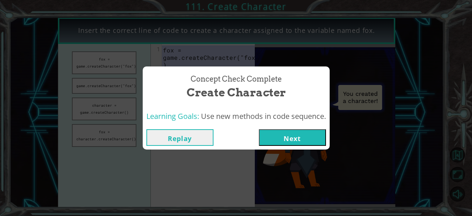
click at [285, 139] on button "Next" at bounding box center [292, 137] width 67 height 17
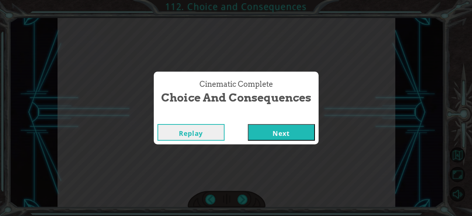
drag, startPoint x: 285, startPoint y: 139, endPoint x: 272, endPoint y: 141, distance: 13.8
click at [272, 141] on div "Replay Next" at bounding box center [236, 132] width 165 height 24
click at [266, 136] on button "Next" at bounding box center [281, 132] width 67 height 17
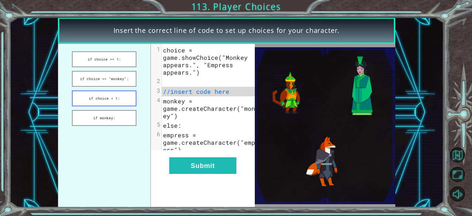
click at [113, 99] on button "if choice = 1:" at bounding box center [104, 98] width 65 height 16
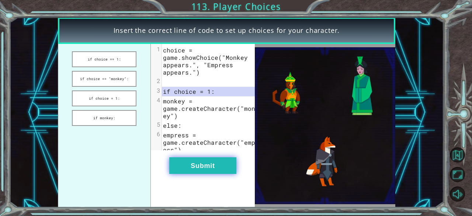
click at [199, 172] on button "Submit" at bounding box center [202, 165] width 67 height 17
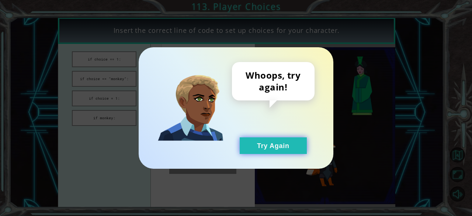
click at [268, 143] on button "Try Again" at bounding box center [273, 145] width 67 height 17
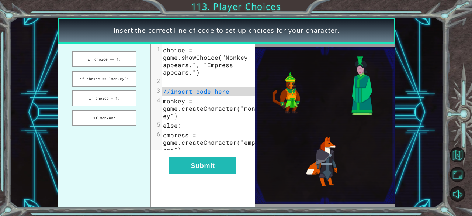
drag, startPoint x: 268, startPoint y: 143, endPoint x: 225, endPoint y: 189, distance: 62.1
click at [106, 111] on button "if monkey:" at bounding box center [104, 118] width 65 height 16
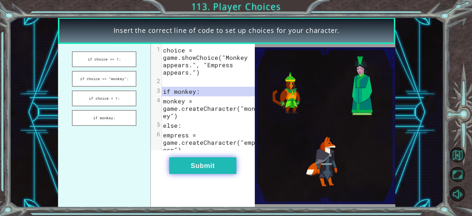
click at [190, 167] on button "Submit" at bounding box center [202, 165] width 67 height 17
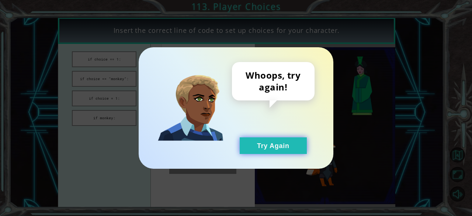
click at [252, 149] on button "Try Again" at bounding box center [273, 145] width 67 height 17
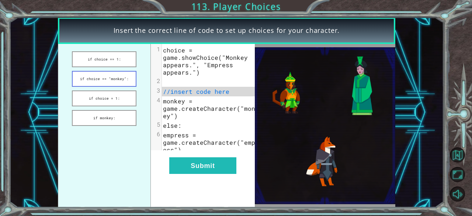
click at [107, 83] on button "if choice == "monkey":" at bounding box center [104, 79] width 65 height 16
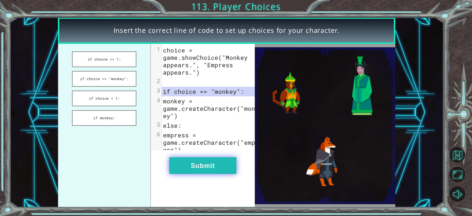
click at [199, 163] on button "Submit" at bounding box center [202, 165] width 67 height 17
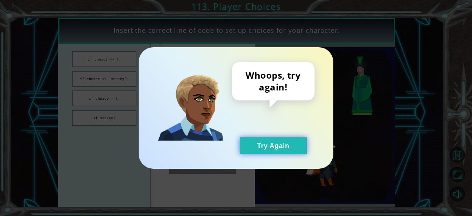
click at [295, 140] on button "Try Again" at bounding box center [273, 145] width 67 height 17
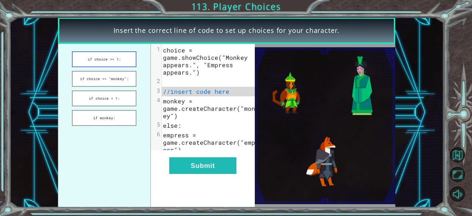
click at [111, 54] on button "if choice == 1:" at bounding box center [104, 59] width 65 height 16
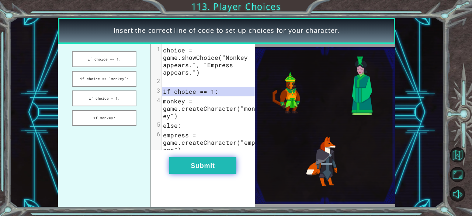
click at [214, 172] on button "Submit" at bounding box center [202, 165] width 67 height 17
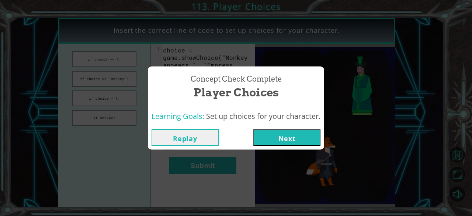
click at [302, 142] on button "Next" at bounding box center [286, 137] width 67 height 17
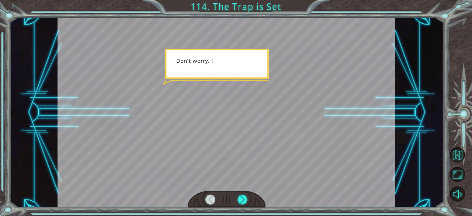
click at [302, 142] on div at bounding box center [227, 112] width 338 height 190
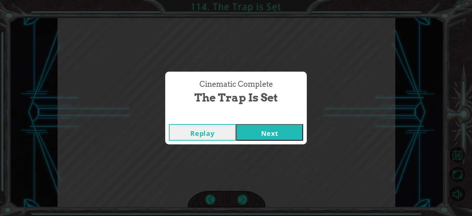
click at [279, 134] on button "Next" at bounding box center [269, 132] width 67 height 17
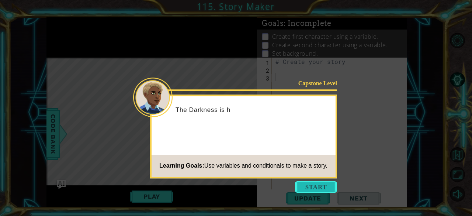
click at [307, 189] on button "Start" at bounding box center [316, 187] width 42 height 12
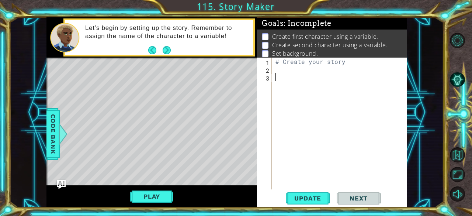
click at [315, 63] on div "# Create your story" at bounding box center [341, 131] width 135 height 147
click at [278, 62] on div "# Create your story" at bounding box center [341, 131] width 135 height 147
type textarea "# In Stage 1, students Create your story"
click at [335, 77] on div "# In Stage 1, students Create your story" at bounding box center [341, 135] width 135 height 155
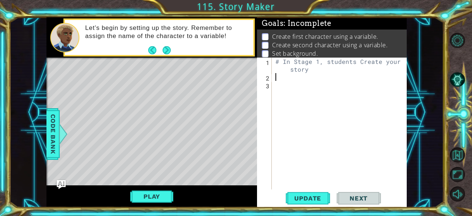
scroll to position [0, 0]
click at [317, 72] on div "# In Stage 1, students Create your story" at bounding box center [341, 135] width 135 height 155
type textarea "# In Stage 1, students use variables to create 2 characters for their story."
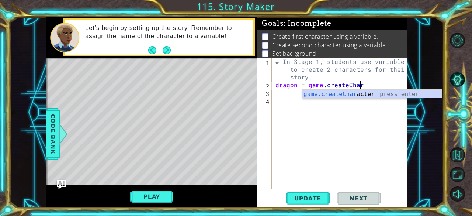
scroll to position [0, 5]
click at [340, 95] on div "game.createChar acter press enter" at bounding box center [372, 103] width 140 height 27
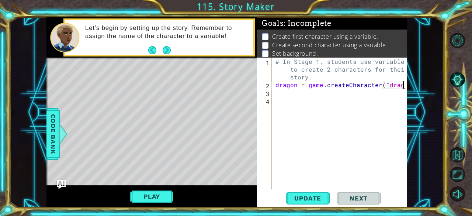
scroll to position [0, 8]
type textarea "dragon = game.createCharacter("dragon")"
click at [303, 99] on div "# In Stage 1, students use variables to create 2 characters for their story. dr…" at bounding box center [341, 139] width 135 height 163
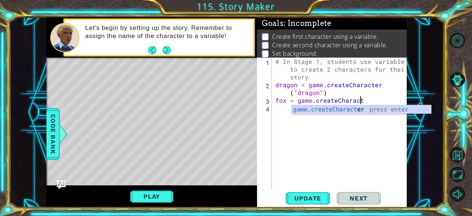
scroll to position [0, 5]
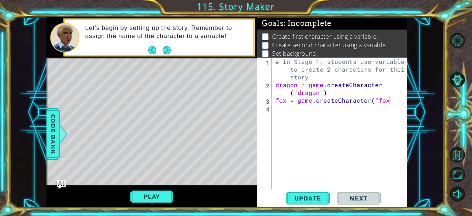
type textarea "fox = game.createCharacter("fox")"
type textarea "# They also set the backround art for their story"
click at [288, 130] on div "# In Stage 1, students use variables to create 2 characters for their story. dr…" at bounding box center [341, 139] width 135 height 163
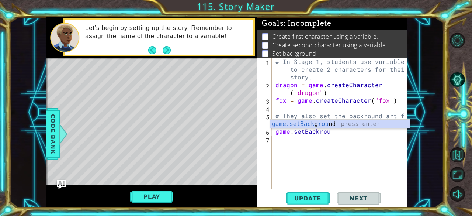
scroll to position [0, 3]
click at [306, 121] on div "game.setBack g round press enter" at bounding box center [340, 133] width 140 height 27
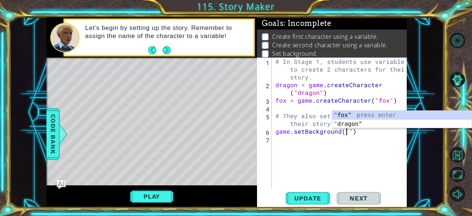
scroll to position [0, 4]
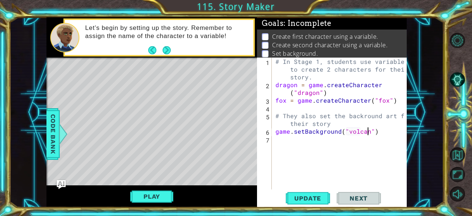
type textarea "game.setBackground("volcano")"
click at [320, 143] on div "# In Stage 1, students use variables to create 2 characters for their story. dr…" at bounding box center [341, 139] width 135 height 163
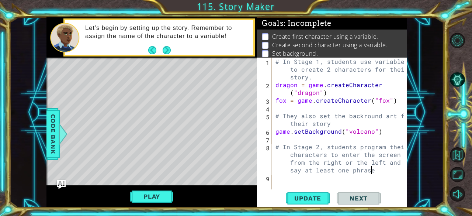
scroll to position [0, 27]
type textarea "# In Stage 2, students program their characters to enter the screen from the ri…"
